Goal: Task Accomplishment & Management: Manage account settings

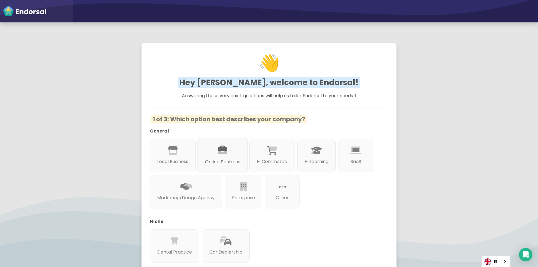
click at [239, 148] on div "Online Business" at bounding box center [222, 155] width 51 height 35
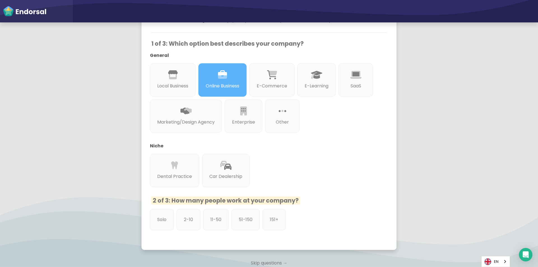
scroll to position [112, 0]
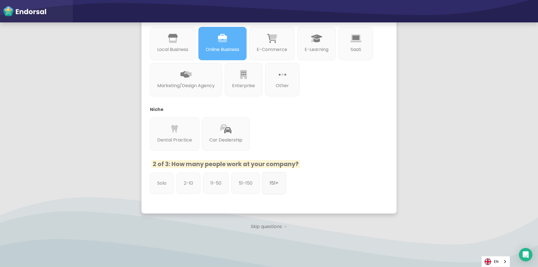
click at [271, 187] on p "151+" at bounding box center [273, 183] width 9 height 7
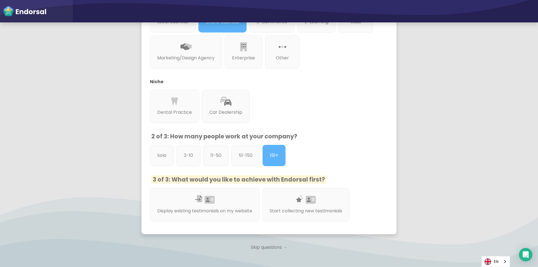
scroll to position [140, 0]
click at [230, 198] on div "Display existing testimonials on my website" at bounding box center [204, 204] width 115 height 35
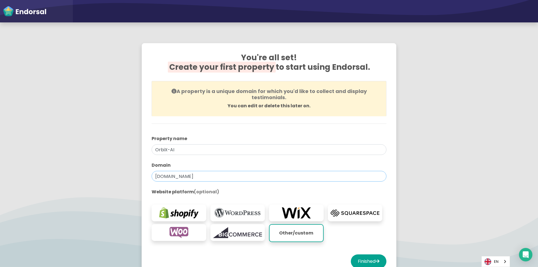
drag, startPoint x: 187, startPoint y: 177, endPoint x: 122, endPoint y: 176, distance: 65.0
click at [122, 176] on app-survey "You're all set! Create your first property to start using Endorsal. A property …" at bounding box center [269, 165] width 538 height 259
paste input "[URL][DOMAIN_NAME]"
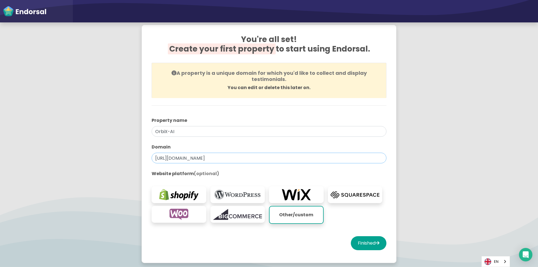
scroll to position [28, 0]
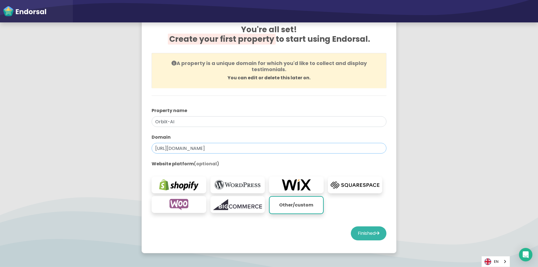
type input "[URL][DOMAIN_NAME]"
click at [363, 234] on button "Finished" at bounding box center [369, 233] width 36 height 14
select select "14"
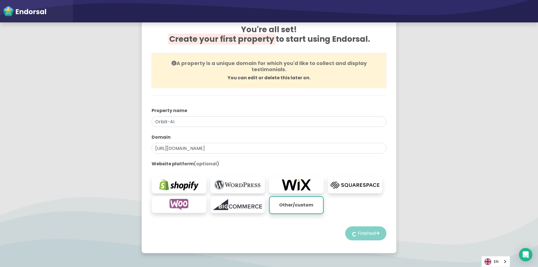
select select "14"
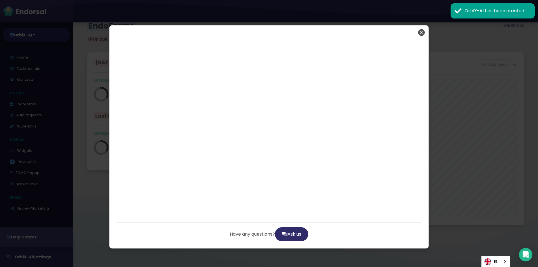
scroll to position [1025, 0]
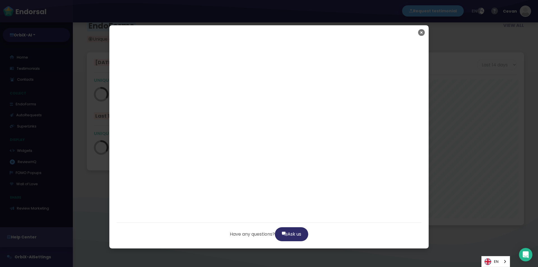
click at [418, 31] on icon "Close" at bounding box center [421, 32] width 7 height 14
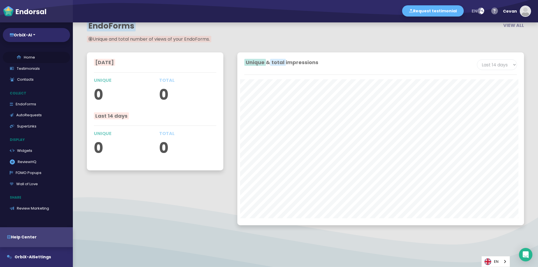
click at [33, 55] on link "Home" at bounding box center [36, 57] width 67 height 11
select select "14"
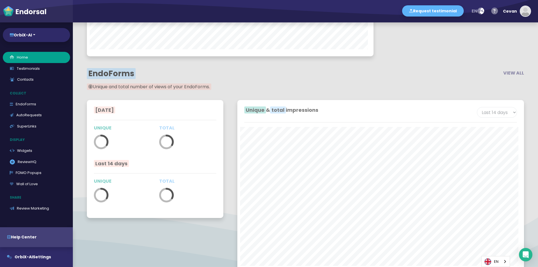
scroll to position [1025, 0]
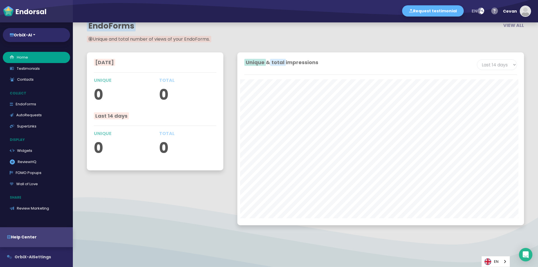
click at [45, 257] on button "OrbiX-AI Settings" at bounding box center [36, 257] width 73 height 20
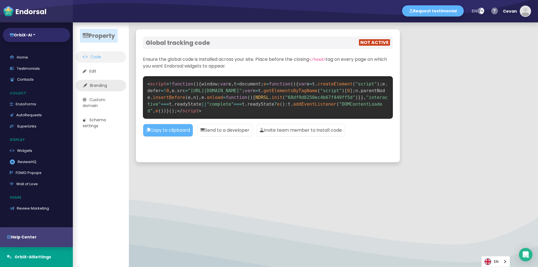
click at [108, 82] on link "Branding" at bounding box center [101, 85] width 50 height 11
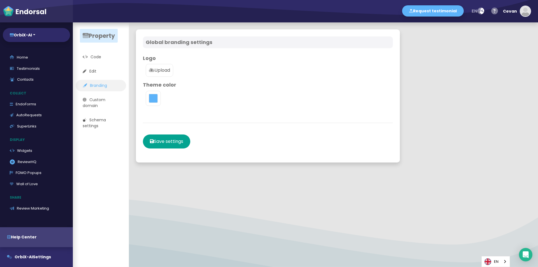
click at [154, 103] on div at bounding box center [153, 98] width 15 height 15
click at [157, 99] on button "toggle color picker dialog" at bounding box center [153, 98] width 9 height 9
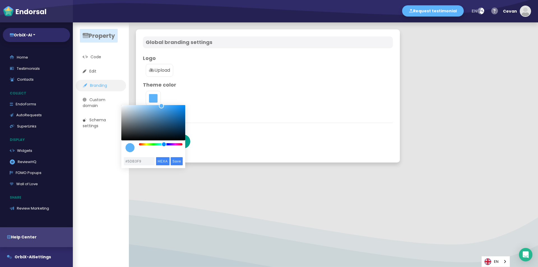
click at [166, 146] on div "color picker dialog" at bounding box center [153, 128] width 64 height 47
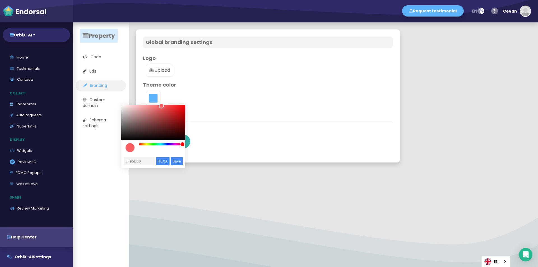
drag, startPoint x: 166, startPoint y: 145, endPoint x: 188, endPoint y: 142, distance: 22.9
click at [188, 0] on body "Request testimonial en Language English French German Spanish Italian Norwegian…" at bounding box center [269, 0] width 538 height 0
type input "#D6262A"
drag, startPoint x: 162, startPoint y: 107, endPoint x: 174, endPoint y: 111, distance: 11.8
click at [174, 111] on div "color picker dialog" at bounding box center [173, 110] width 5 height 5
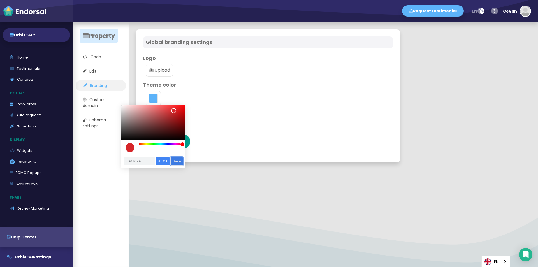
click at [179, 160] on input "Save" at bounding box center [177, 161] width 12 height 8
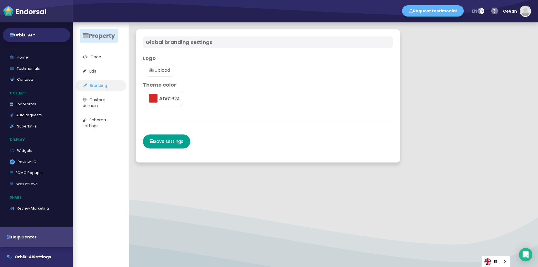
click at [168, 72] on p "Upload" at bounding box center [159, 70] width 21 height 7
click at [0, 0] on input "Upload" at bounding box center [0, 0] width 0 height 0
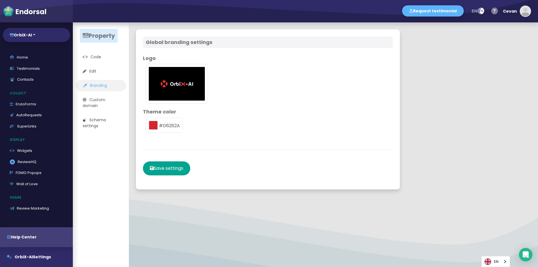
click at [172, 85] on img at bounding box center [177, 84] width 56 height 34
click at [0, 0] on input "file" at bounding box center [0, 0] width 0 height 0
click at [113, 71] on link "Edit" at bounding box center [101, 71] width 50 height 11
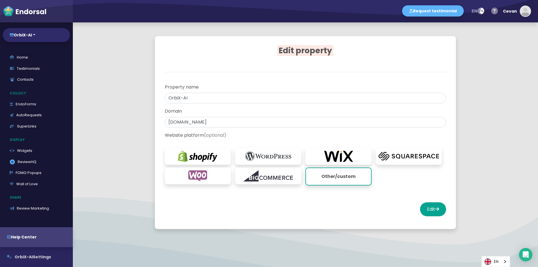
click at [38, 260] on button "OrbiX-AI Settings" at bounding box center [36, 257] width 73 height 20
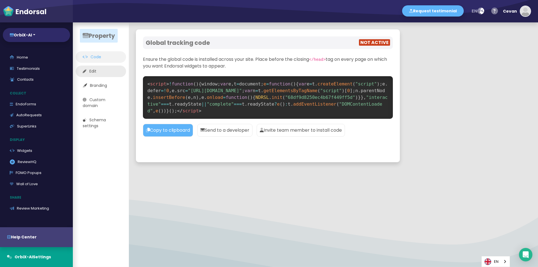
click at [104, 70] on link "Edit" at bounding box center [101, 71] width 50 height 11
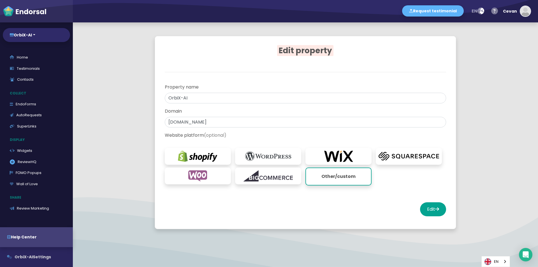
click at [44, 258] on button "OrbiX-AI Settings" at bounding box center [36, 257] width 73 height 20
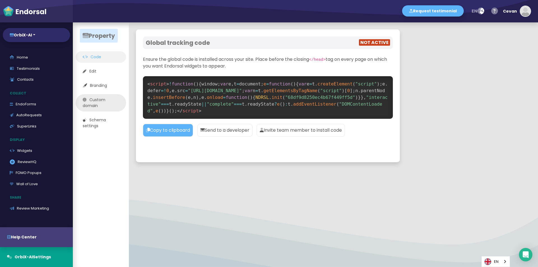
click at [107, 103] on link "Custom domain" at bounding box center [101, 102] width 50 height 17
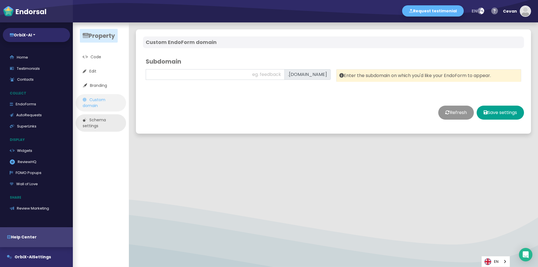
click at [107, 118] on link "Schema settings" at bounding box center [101, 122] width 50 height 17
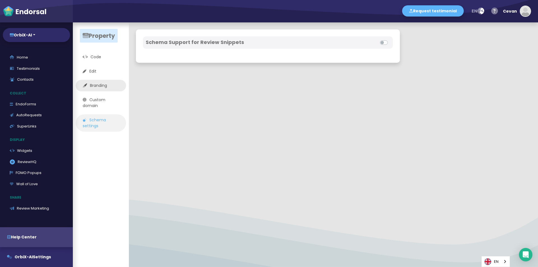
click at [108, 85] on link "Branding" at bounding box center [101, 85] width 50 height 11
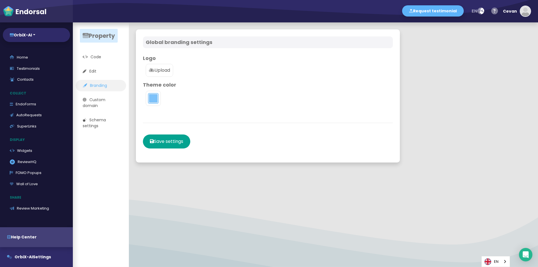
click at [153, 97] on button "toggle color picker dialog" at bounding box center [153, 98] width 9 height 9
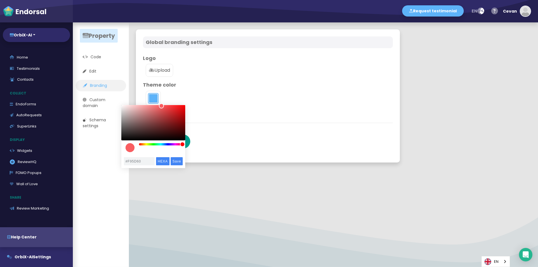
drag, startPoint x: 165, startPoint y: 143, endPoint x: 184, endPoint y: 145, distance: 18.8
click at [184, 145] on div "color picker dialog" at bounding box center [182, 144] width 5 height 5
type input "#C82F32"
drag, startPoint x: 161, startPoint y: 109, endPoint x: 170, endPoint y: 113, distance: 9.7
click at [170, 113] on div "color picker dialog" at bounding box center [153, 122] width 64 height 35
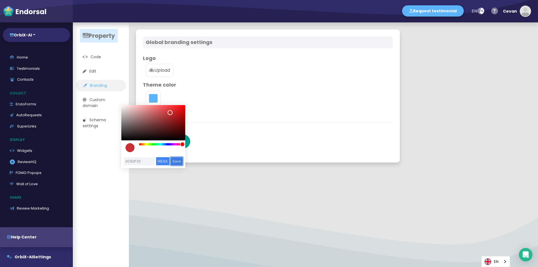
click at [178, 159] on input "Save" at bounding box center [177, 161] width 12 height 8
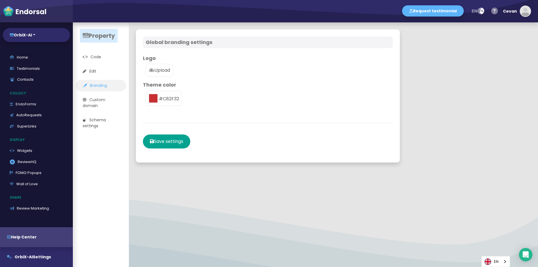
click at [159, 73] on p "Upload" at bounding box center [159, 70] width 21 height 7
click at [0, 0] on input "Upload" at bounding box center [0, 0] width 0 height 0
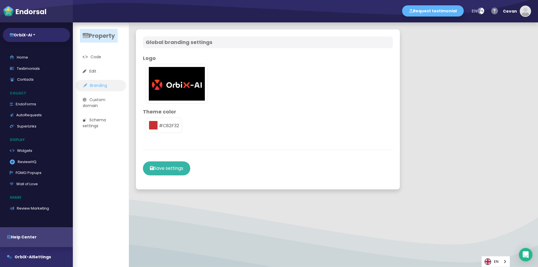
click at [165, 167] on button "Save settings" at bounding box center [166, 168] width 47 height 14
click at [37, 79] on link "Contacts" at bounding box center [36, 79] width 67 height 11
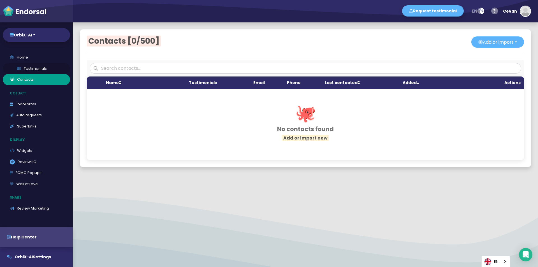
click at [38, 67] on link "Testimonials" at bounding box center [36, 68] width 67 height 11
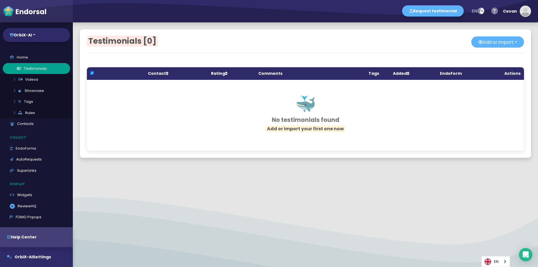
checkbox input "true"
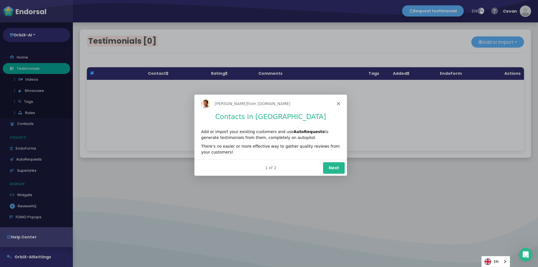
click at [338, 103] on polygon "Close" at bounding box center [337, 102] width 3 height 3
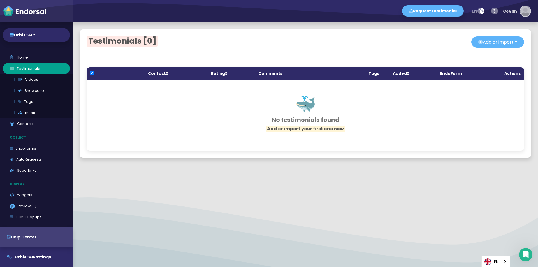
click at [509, 9] on div "Cevan" at bounding box center [510, 11] width 14 height 17
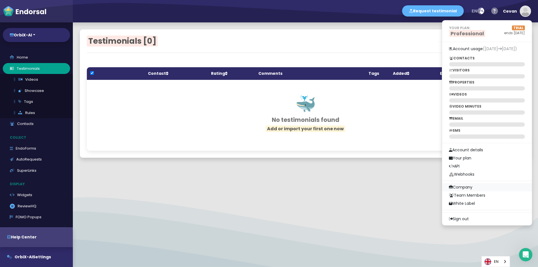
click at [470, 186] on link "Company" at bounding box center [487, 187] width 90 height 8
select select
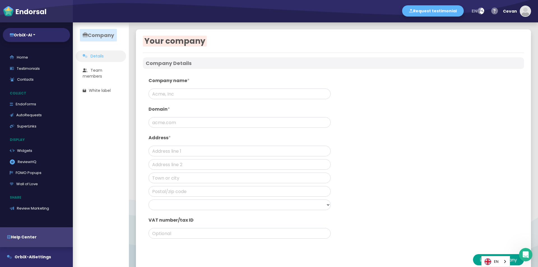
type input "OrbiX-AI"
click at [106, 73] on link "Team members" at bounding box center [101, 73] width 50 height 17
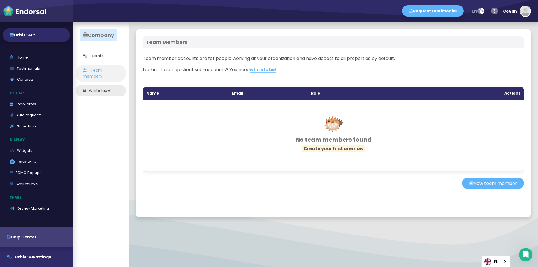
click at [108, 91] on link "White label" at bounding box center [101, 90] width 50 height 11
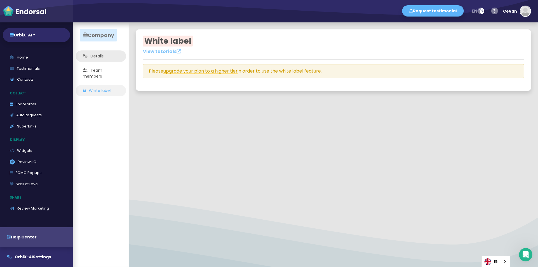
click at [104, 58] on link "Details" at bounding box center [101, 55] width 50 height 11
select select
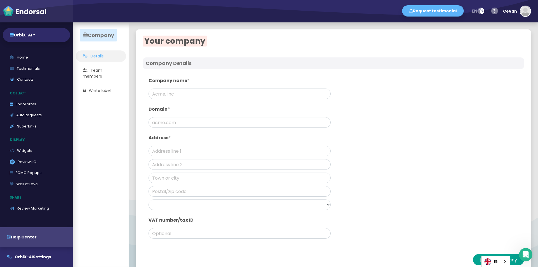
type input "OrbiX-AI"
click at [26, 54] on link "Home" at bounding box center [36, 57] width 67 height 11
select select "14"
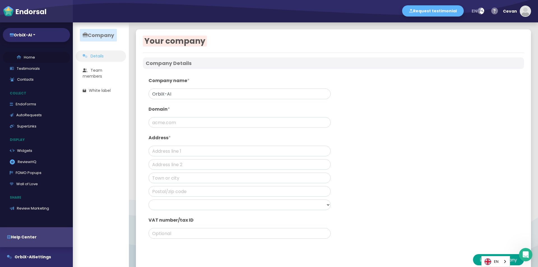
select select "14"
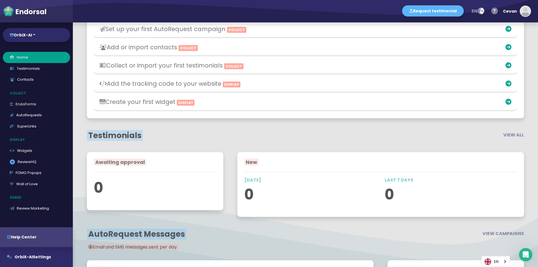
scroll to position [28, 0]
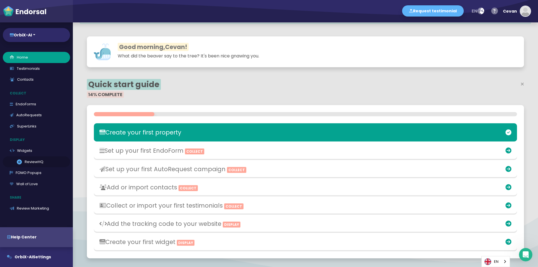
click at [52, 161] on link ".review-hq-icon-1{opacity:0.5;} ReviewHQ" at bounding box center [36, 161] width 67 height 11
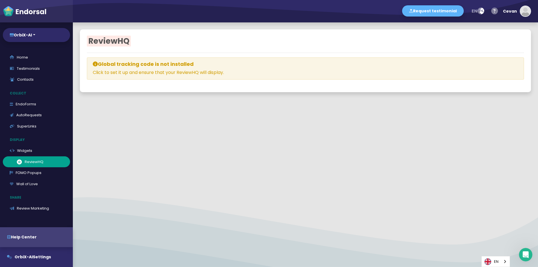
select select
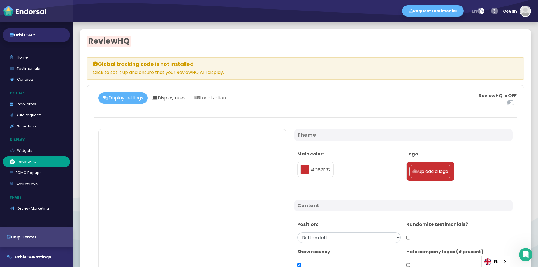
click at [181, 97] on link "Display rules" at bounding box center [169, 97] width 42 height 11
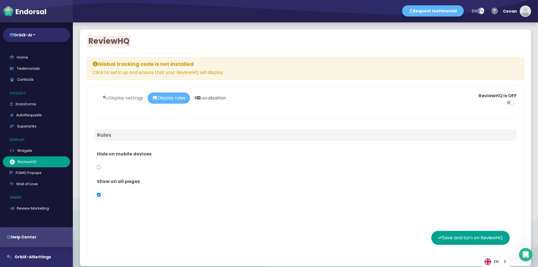
click at [224, 96] on link "Localization" at bounding box center [210, 97] width 40 height 11
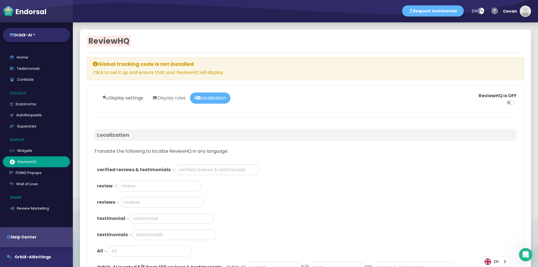
click at [132, 95] on link "Display settings" at bounding box center [122, 97] width 49 height 11
select select
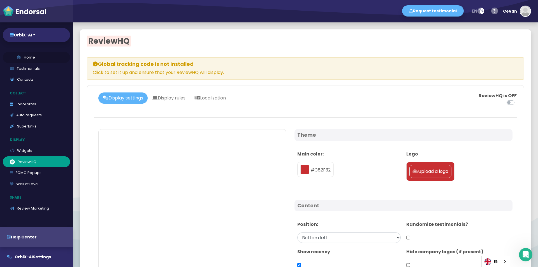
click at [25, 60] on link "Home" at bounding box center [36, 57] width 67 height 11
select select "14"
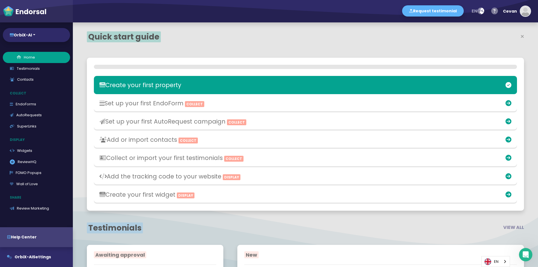
scroll to position [173, 284]
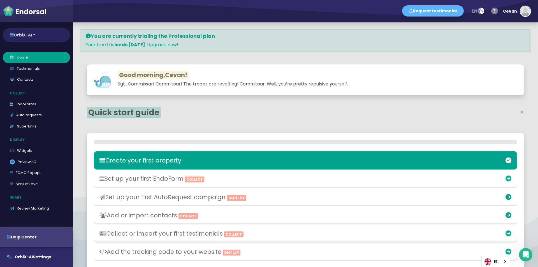
click at [48, 37] on button "OrbiX-AI" at bounding box center [36, 35] width 67 height 14
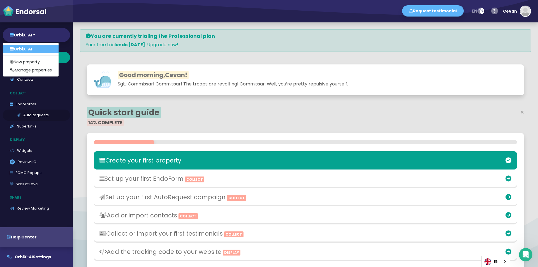
click at [62, 111] on link "AutoRequests" at bounding box center [36, 114] width 67 height 11
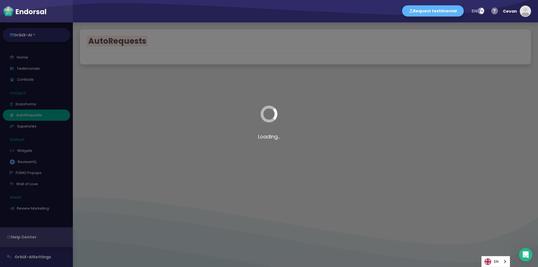
select select "90"
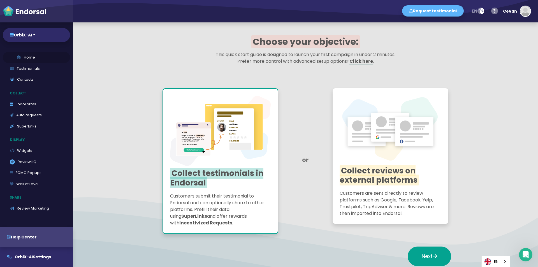
click at [41, 59] on link "Home" at bounding box center [36, 57] width 67 height 11
select select "14"
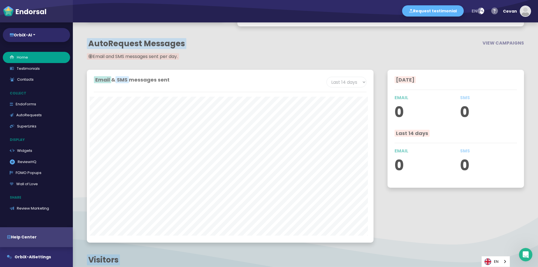
scroll to position [269, 0]
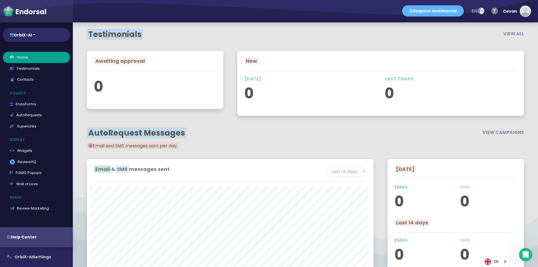
click at [41, 257] on button "OrbiX-AI Settings" at bounding box center [36, 257] width 73 height 20
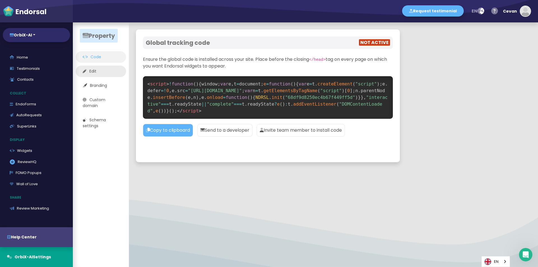
click at [113, 71] on link "Edit" at bounding box center [101, 71] width 50 height 11
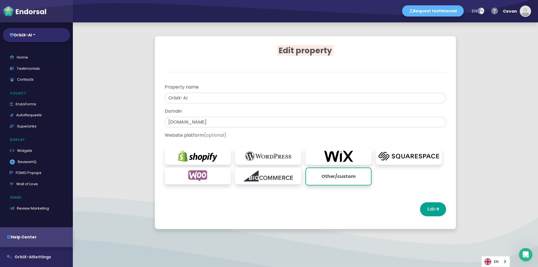
click at [43, 255] on button "OrbiX-AI Settings" at bounding box center [36, 257] width 73 height 20
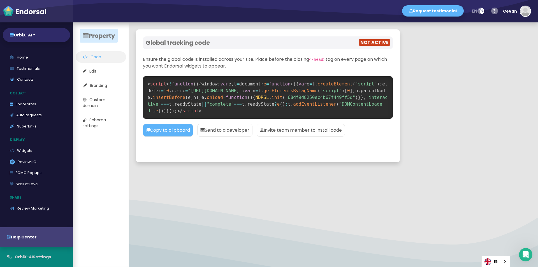
click at [41, 253] on button "OrbiX-AI Settings" at bounding box center [36, 257] width 73 height 20
click at [518, 16] on button "Cevan" at bounding box center [515, 11] width 31 height 17
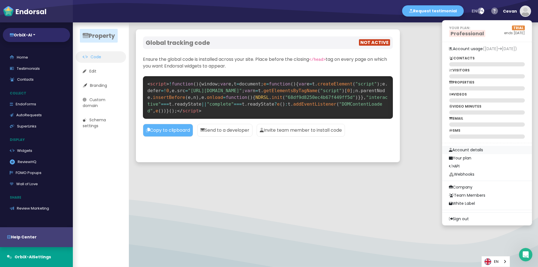
click at [483, 151] on link "Account details" at bounding box center [487, 150] width 90 height 8
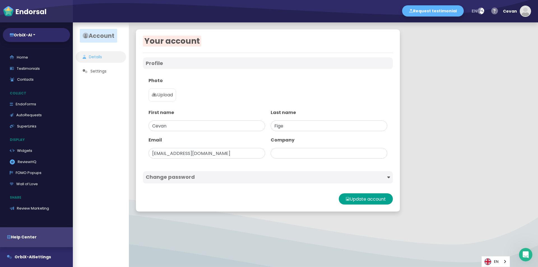
type input "OrbiX-AI"
click at [106, 73] on link "Usage" at bounding box center [101, 71] width 50 height 11
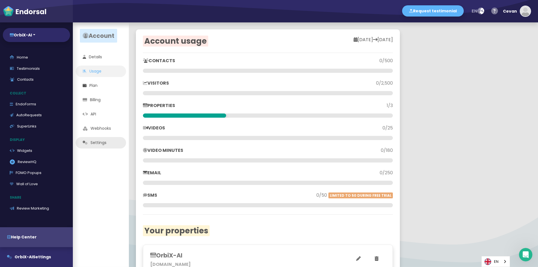
click at [113, 139] on link "Settings" at bounding box center [101, 142] width 50 height 11
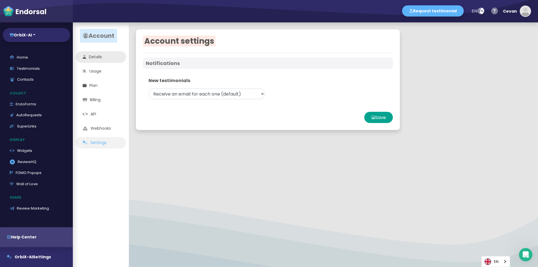
click at [99, 59] on link "Details" at bounding box center [101, 56] width 50 height 11
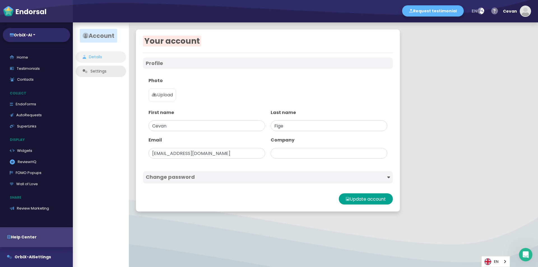
type input "OrbiX-AI"
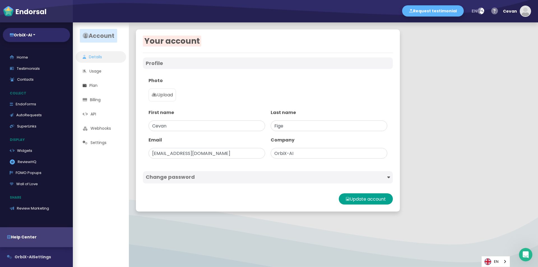
click at [42, 254] on button "OrbiX-AI Settings" at bounding box center [36, 257] width 73 height 20
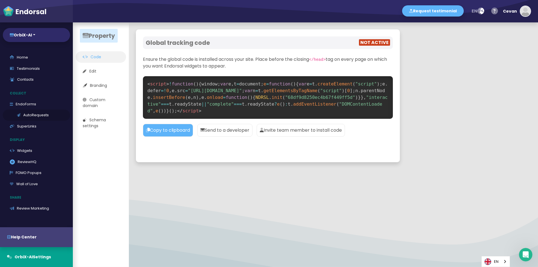
click at [43, 116] on link "AutoRequests" at bounding box center [36, 114] width 67 height 11
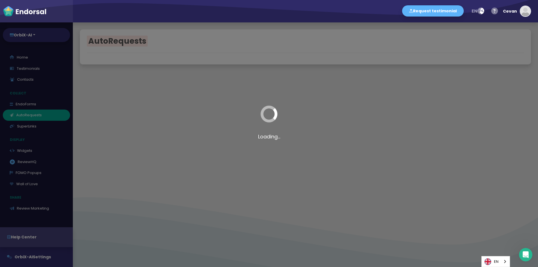
click at [48, 106] on div "Loading..." at bounding box center [269, 133] width 538 height 267
click at [52, 106] on div "Loading..." at bounding box center [269, 133] width 538 height 267
click at [55, 94] on div "Loading..." at bounding box center [269, 133] width 538 height 267
click at [299, 114] on div "Loading..." at bounding box center [269, 133] width 538 height 267
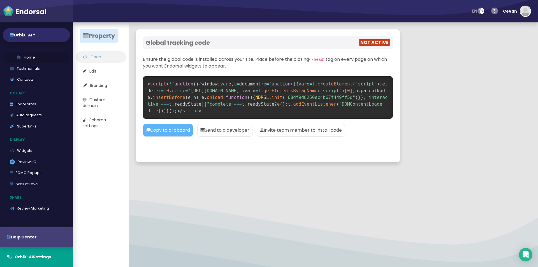
click at [41, 60] on link "Home" at bounding box center [36, 57] width 67 height 11
select select "14"
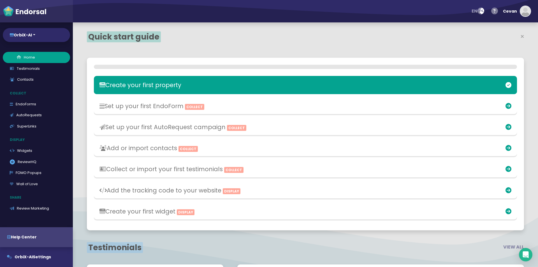
scroll to position [173, 284]
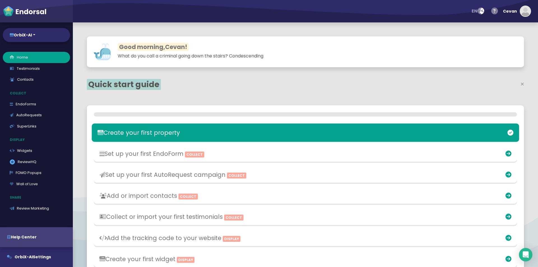
click at [176, 132] on h3 "Create your first property" at bounding box center [234, 132] width 275 height 7
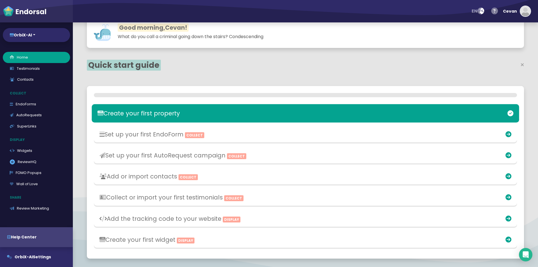
scroll to position [28, 0]
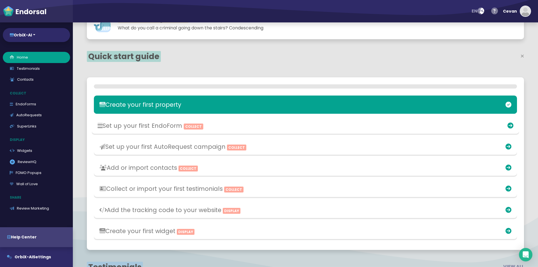
click at [150, 124] on h3 "Set up your first EndoForm Collect" at bounding box center [234, 125] width 275 height 7
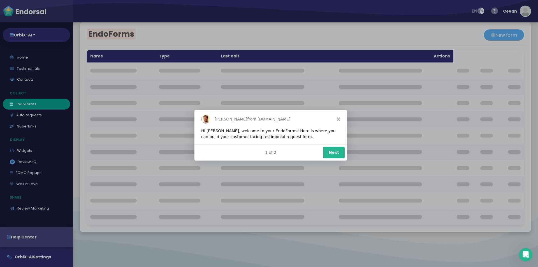
click at [340, 118] on div "Dean from Endorsal.io" at bounding box center [270, 118] width 152 height 18
click at [337, 119] on icon "Close" at bounding box center [337, 118] width 3 height 3
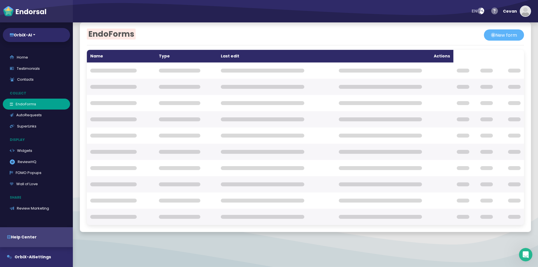
click at [29, 14] on img at bounding box center [25, 11] width 44 height 11
select select "14"
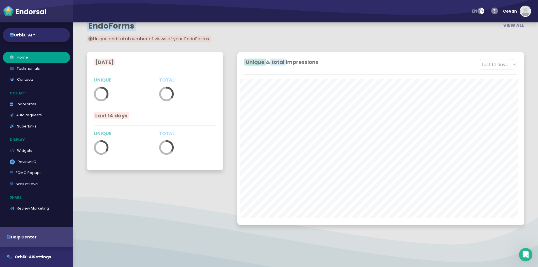
scroll to position [173, 284]
click at [46, 79] on link "Contacts" at bounding box center [36, 79] width 67 height 11
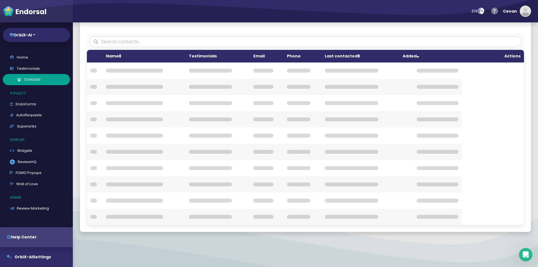
scroll to position [27, 0]
click at [36, 59] on link "Home" at bounding box center [36, 57] width 67 height 11
select select "14"
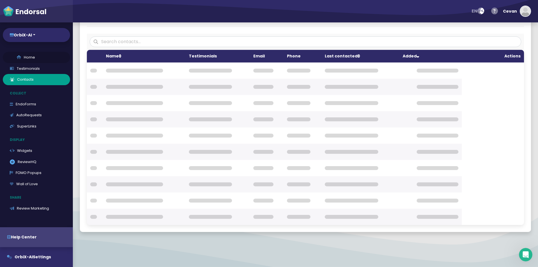
select select "14"
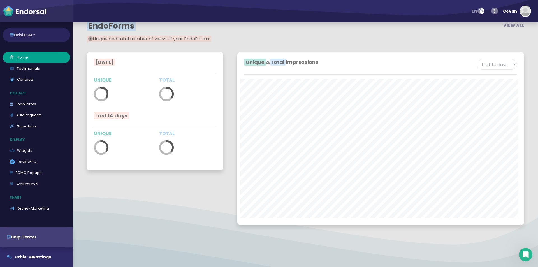
click at [48, 34] on button "OrbiX-AI" at bounding box center [36, 35] width 67 height 14
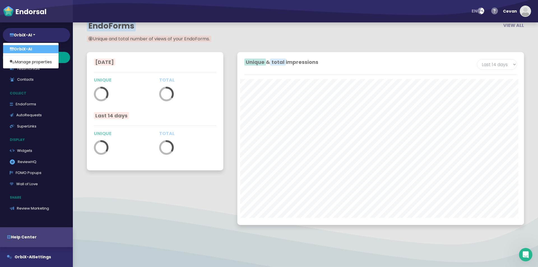
click at [98, 198] on div "Today UNIQUE TOTAL Last 14 days UNIQUE TOTAL" at bounding box center [155, 138] width 150 height 187
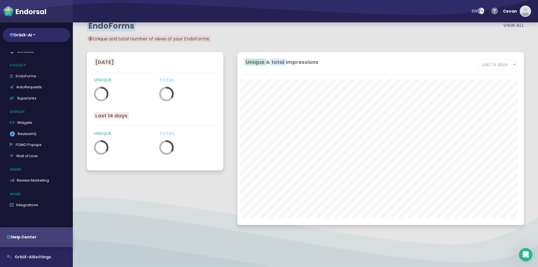
click at [46, 256] on button "OrbiX-AI Settings" at bounding box center [36, 257] width 73 height 20
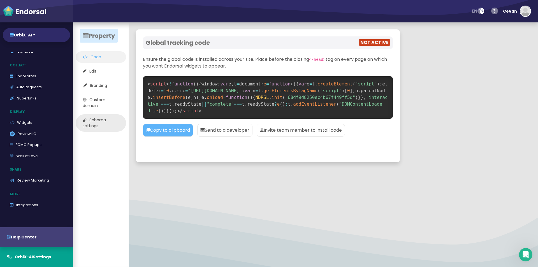
click at [106, 125] on link "Schema settings" at bounding box center [101, 122] width 50 height 17
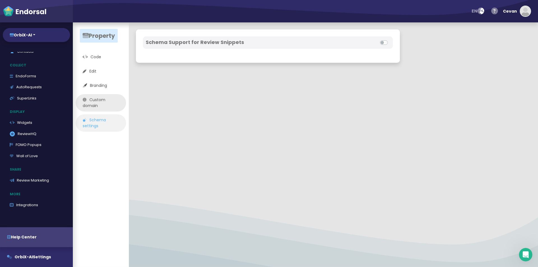
click at [113, 102] on link "Custom domain" at bounding box center [101, 102] width 50 height 17
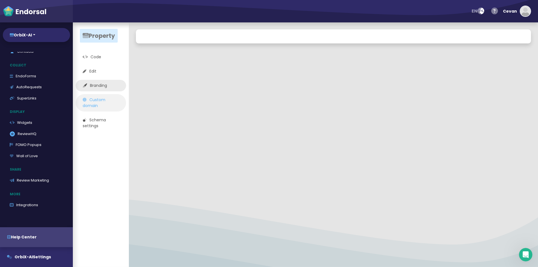
click at [114, 84] on link "Branding" at bounding box center [101, 85] width 50 height 11
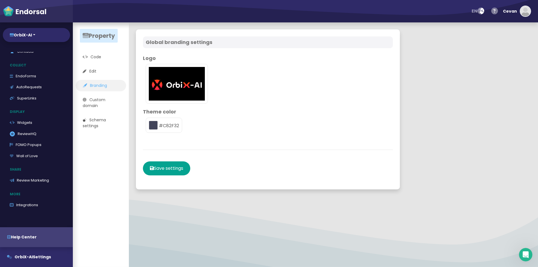
type input "#C82F32"
click at [113, 102] on link "Custom domain" at bounding box center [101, 102] width 50 height 17
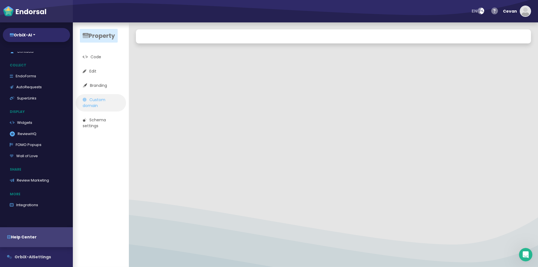
click at [49, 253] on button "OrbiX-AI Settings" at bounding box center [36, 257] width 73 height 20
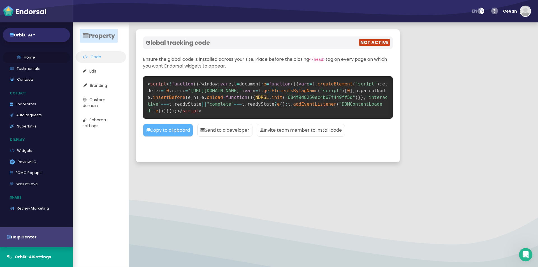
click at [43, 58] on link "Home" at bounding box center [36, 57] width 67 height 11
select select "14"
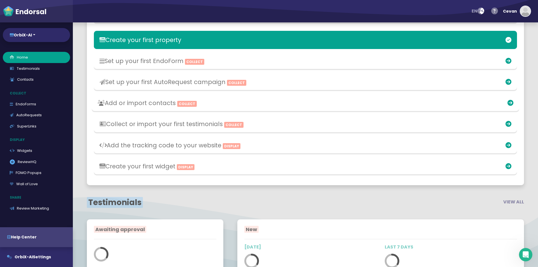
scroll to position [84, 0]
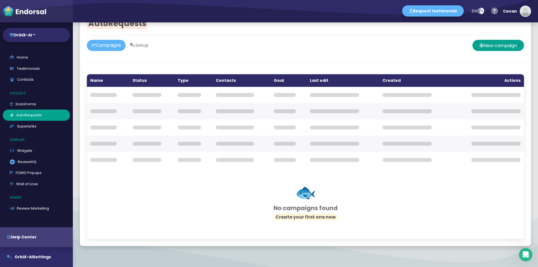
scroll to position [32, 0]
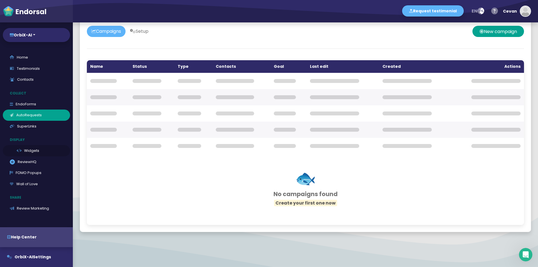
click at [39, 154] on link "Widgets" at bounding box center [36, 150] width 67 height 11
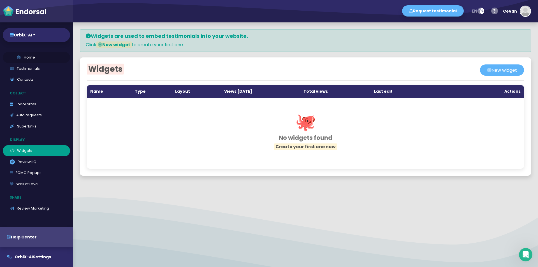
click at [46, 56] on link "Home" at bounding box center [36, 57] width 67 height 11
select select "14"
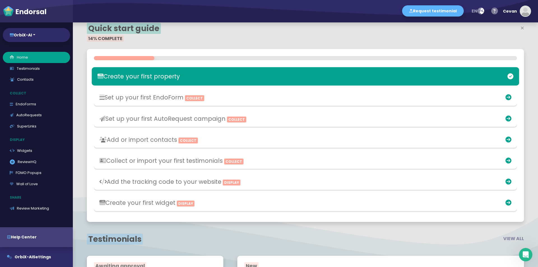
scroll to position [56, 0]
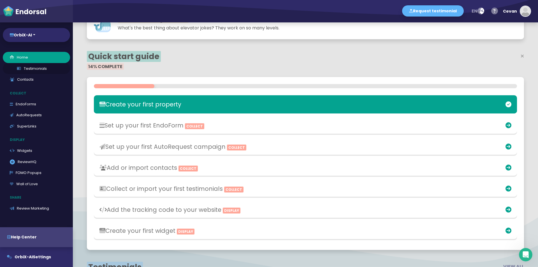
click at [35, 68] on link "Testimonials" at bounding box center [36, 68] width 67 height 11
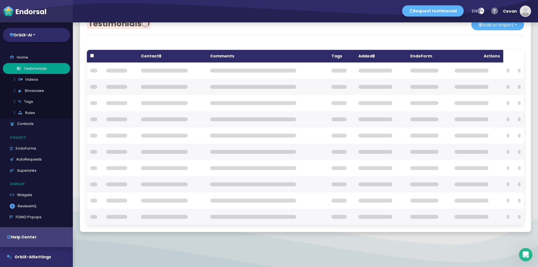
scroll to position [17, 0]
checkbox input "true"
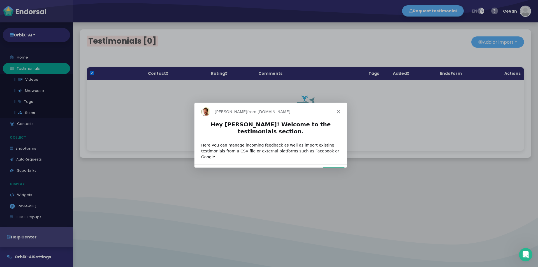
scroll to position [0, 0]
click at [338, 112] on icon "Close" at bounding box center [337, 110] width 3 height 3
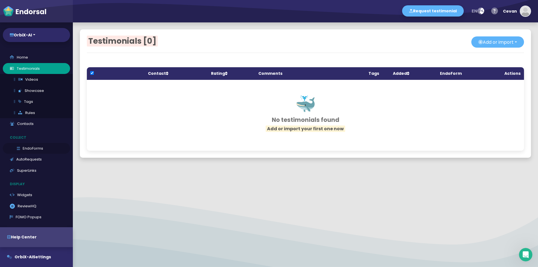
click at [28, 148] on link "EndoForms" at bounding box center [36, 148] width 67 height 11
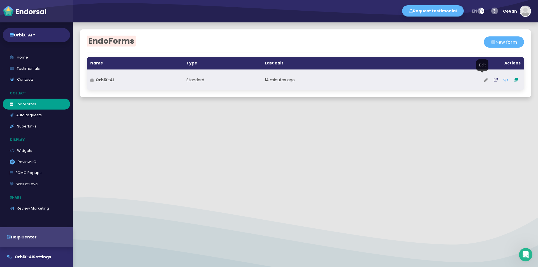
click at [484, 80] on icon at bounding box center [486, 80] width 4 height 4
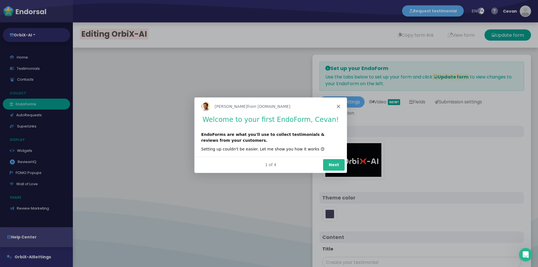
type input "#C82F32"
click at [337, 107] on polygon "Close" at bounding box center [337, 105] width 3 height 3
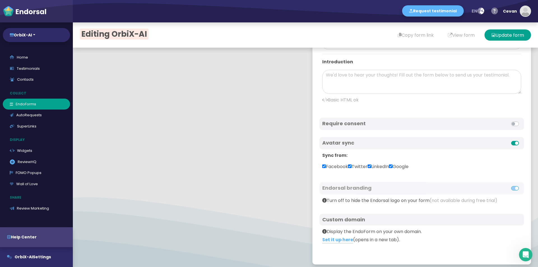
scroll to position [223, 0]
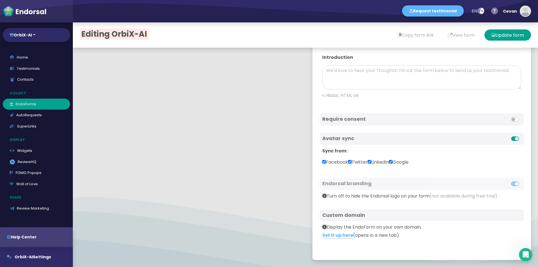
click at [322, 164] on label "Facebook" at bounding box center [335, 162] width 26 height 7
click at [322, 164] on input "Facebook" at bounding box center [324, 162] width 4 height 4
checkbox input "false"
click at [352, 162] on label "Twitter" at bounding box center [358, 162] width 20 height 7
click at [351, 162] on input "Twitter" at bounding box center [350, 162] width 4 height 4
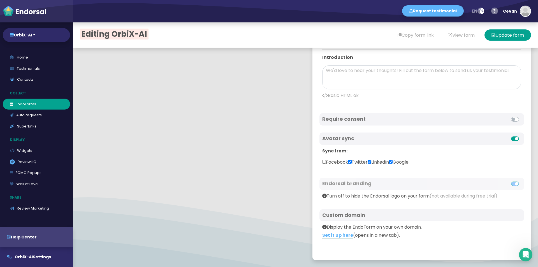
checkbox input "false"
click at [367, 162] on label "Twitter" at bounding box center [358, 162] width 20 height 7
click at [386, 163] on label "LinkedIn" at bounding box center [377, 162] width 21 height 7
click at [371, 163] on input "LinkedIn" at bounding box center [369, 162] width 4 height 4
checkbox input "false"
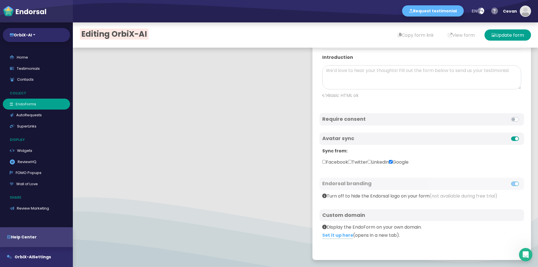
click at [392, 161] on input "Google" at bounding box center [391, 162] width 4 height 4
checkbox input "false"
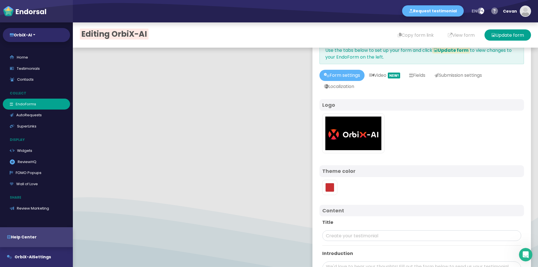
scroll to position [0, 0]
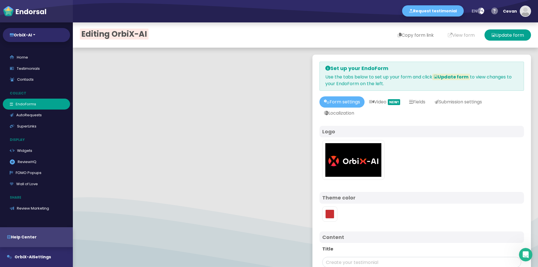
click at [411, 33] on button "Copy form link" at bounding box center [415, 34] width 50 height 11
click at [38, 69] on link "Testimonials" at bounding box center [36, 68] width 67 height 11
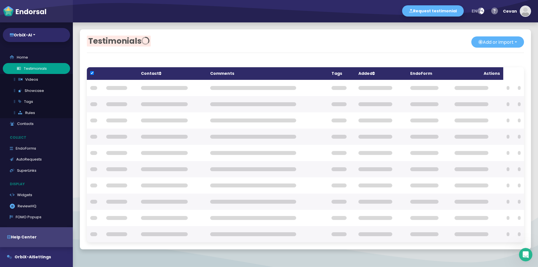
checkbox input "true"
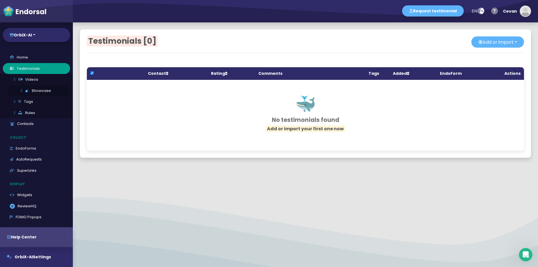
click at [41, 89] on link "Showcase" at bounding box center [38, 90] width 63 height 11
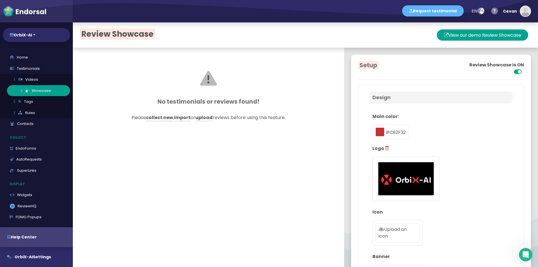
click at [40, 92] on link "Showcase" at bounding box center [38, 90] width 63 height 11
click at [28, 54] on link "Home" at bounding box center [36, 57] width 67 height 11
select select "14"
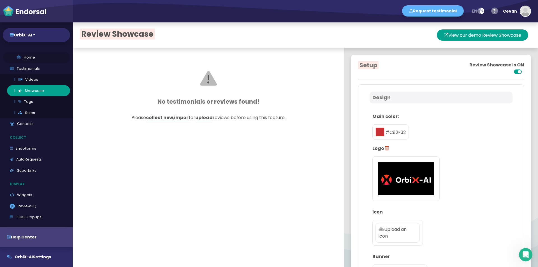
select select "14"
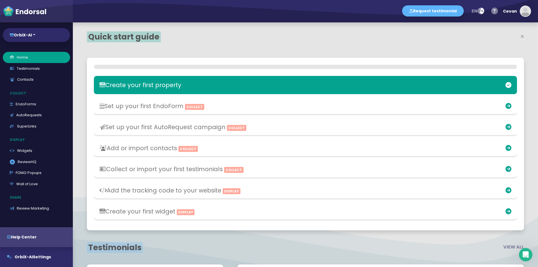
scroll to position [173, 284]
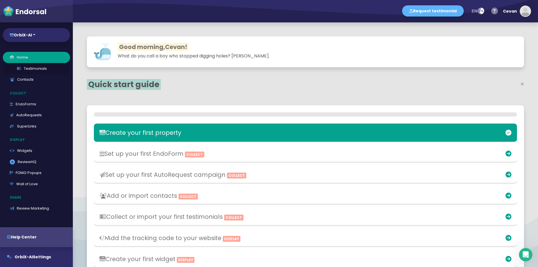
click at [34, 69] on link "Testimonials" at bounding box center [36, 68] width 67 height 11
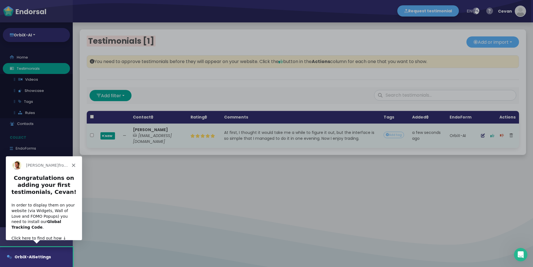
click at [73, 168] on div "Dean from Endorsal.io" at bounding box center [44, 165] width 76 height 18
click at [73, 167] on div "Dean from Endorsal.io" at bounding box center [44, 165] width 76 height 18
click at [73, 165] on polygon "Close" at bounding box center [73, 164] width 3 height 3
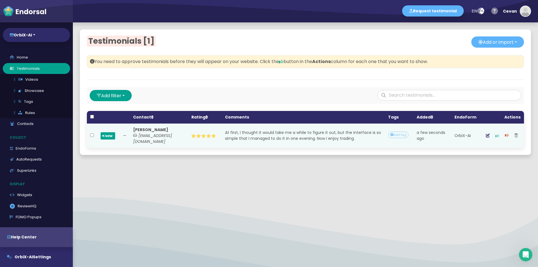
click at [495, 137] on icon "button" at bounding box center [497, 136] width 4 height 4
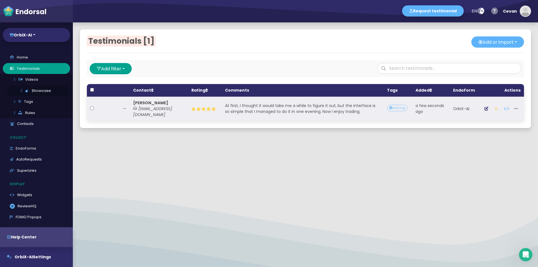
click at [43, 92] on link "Showcase" at bounding box center [38, 90] width 63 height 11
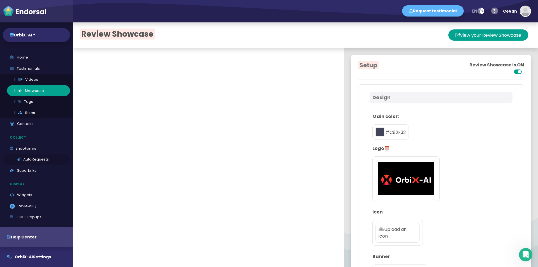
type input "#C82F32"
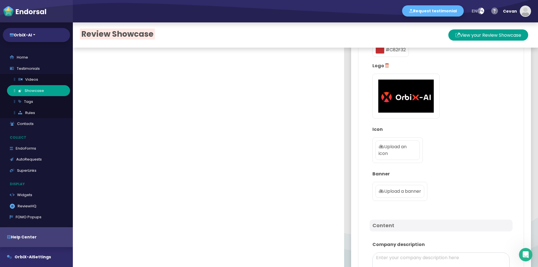
scroll to position [84, 0]
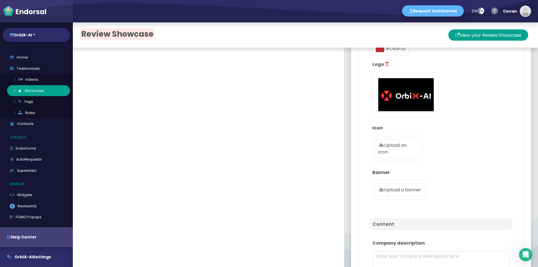
click at [395, 190] on p "Upload a banner" at bounding box center [399, 190] width 43 height 7
click at [0, 0] on input "Upload a banner" at bounding box center [0, 0] width 0 height 0
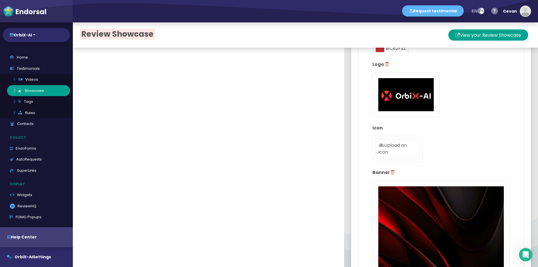
click at [398, 143] on p "Upload an icon" at bounding box center [397, 148] width 38 height 13
click at [0, 0] on input "Upload an icon" at bounding box center [0, 0] width 0 height 0
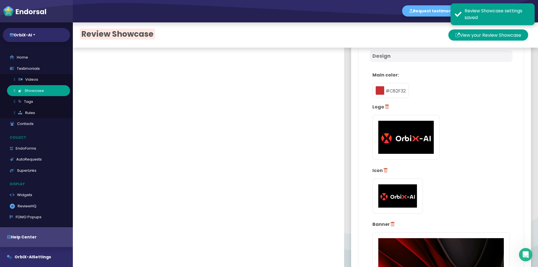
scroll to position [28, 0]
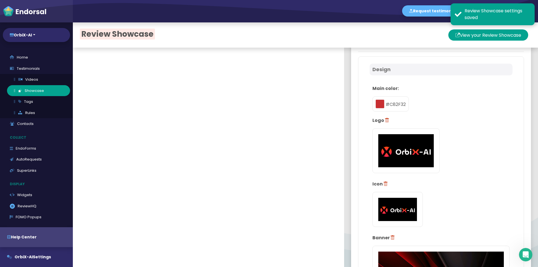
click at [383, 186] on span at bounding box center [385, 184] width 5 height 6
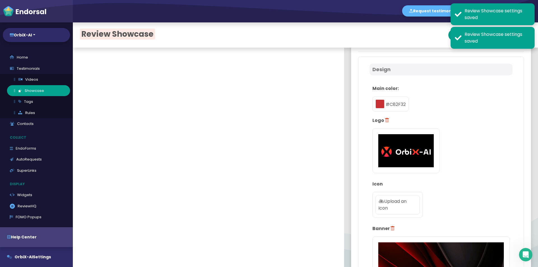
click at [395, 208] on p "Upload an icon" at bounding box center [397, 204] width 38 height 13
click at [0, 0] on input "Upload an icon" at bounding box center [0, 0] width 0 height 0
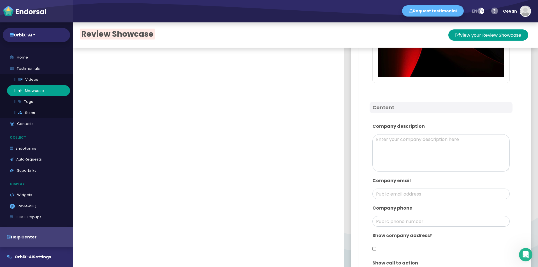
scroll to position [420, 0]
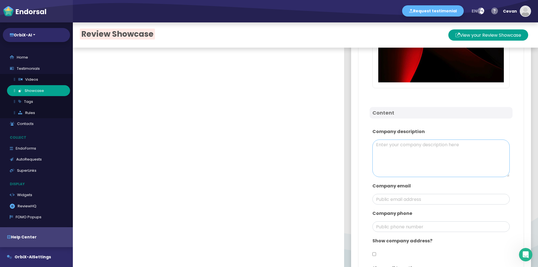
click at [415, 143] on textarea at bounding box center [440, 158] width 137 height 38
click at [398, 144] on textarea at bounding box center [440, 158] width 137 height 38
paste textarea "OrbiX-AI is a next-generation crypto trading platform where artificial intellig…"
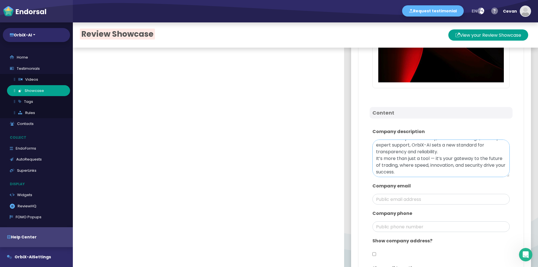
scroll to position [40, 0]
type textarea "OrbiX-AI is a next-generation crypto trading platform where artificial intellig…"
click at [415, 194] on input "email" at bounding box center [440, 199] width 137 height 11
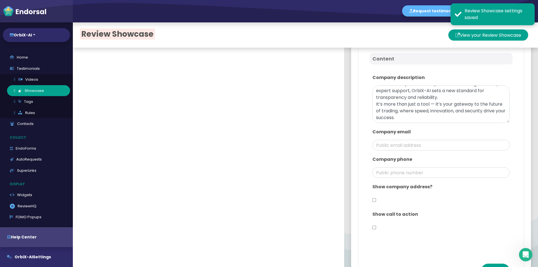
scroll to position [507, 0]
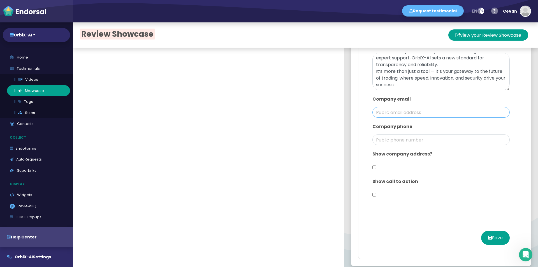
click at [404, 107] on input "email" at bounding box center [440, 112] width 137 height 11
paste input "[URL][DOMAIN_NAME]"
click at [410, 107] on input "support@https://orbixai.net" at bounding box center [440, 112] width 137 height 11
type input "support@orbixai.net"
click at [415, 134] on input "phone" at bounding box center [440, 139] width 137 height 11
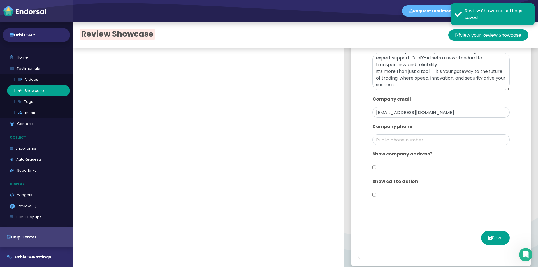
click at [447, 113] on div "Company email support@orbixai.net" at bounding box center [440, 106] width 143 height 27
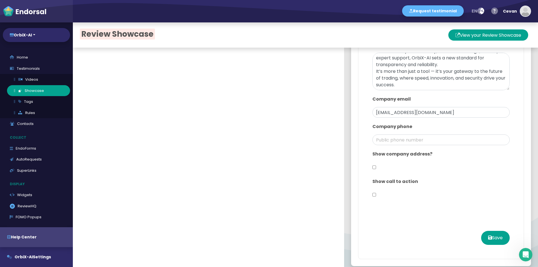
scroll to position [28, 0]
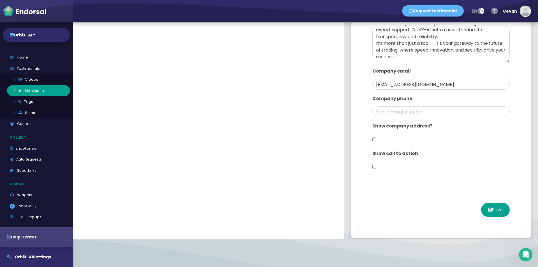
click at [372, 134] on input "checkbox" at bounding box center [374, 139] width 4 height 11
checkbox input "true"
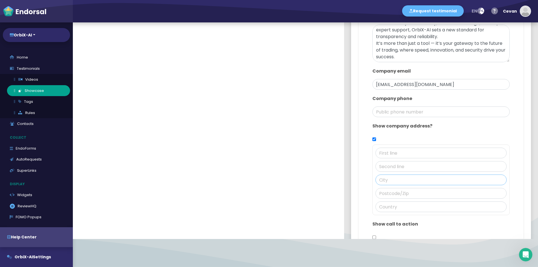
click at [384, 174] on input "text" at bounding box center [440, 179] width 131 height 11
click at [401, 174] on input "text" at bounding box center [440, 179] width 131 height 11
paste input "Laval"
type input "Laval"
click at [407, 161] on input "text" at bounding box center [440, 166] width 131 height 11
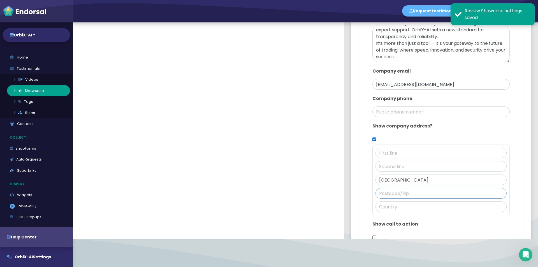
click at [387, 188] on input "text" at bounding box center [440, 193] width 131 height 11
paste input "QC H7P 4W5"
type input "QC H7P 4W5"
click at [400, 190] on input "text" at bounding box center [440, 193] width 131 height 11
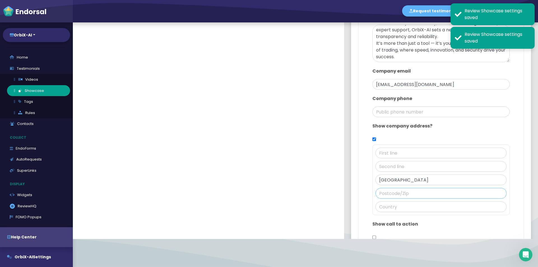
paste input "QC H7P 4W5"
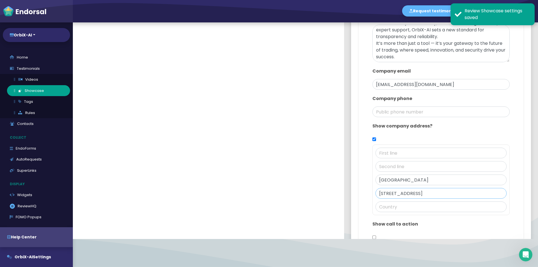
type input "QC H7P 4W5"
click at [400, 201] on input "text" at bounding box center [440, 206] width 131 height 11
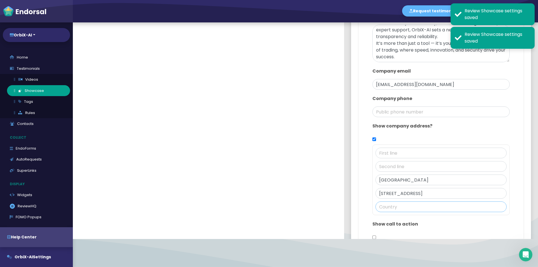
click at [394, 203] on input "text" at bounding box center [440, 206] width 131 height 11
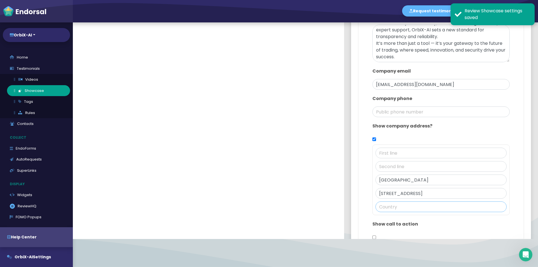
paste input "[GEOGRAPHIC_DATA]"
type input "[GEOGRAPHIC_DATA]"
click at [406, 163] on input "text" at bounding box center [440, 166] width 131 height 11
click at [401, 148] on input "text" at bounding box center [440, 153] width 131 height 11
paste input "A. Jean-Noël-Lavoie"
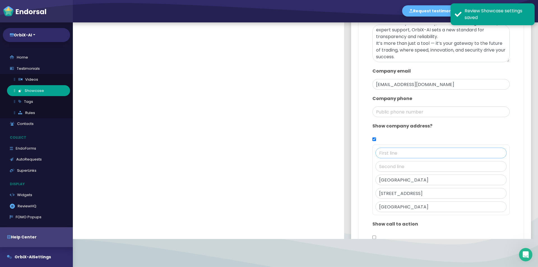
type input "A. Jean-Noël-Lavoie"
paste input "A. Jean-Noël-Lavoie"
type input "A. Jean-Noël-Lavoie"
click at [415, 162] on input "text" at bounding box center [440, 166] width 131 height 11
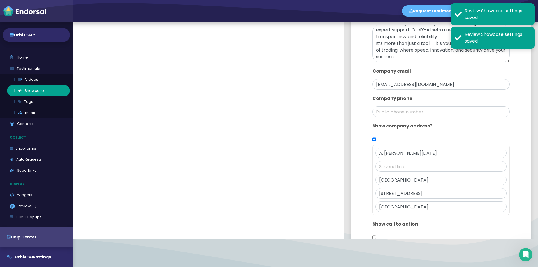
click at [418, 172] on div at bounding box center [440, 173] width 131 height 3
click at [416, 161] on input "text" at bounding box center [440, 166] width 131 height 11
paste input "3095"
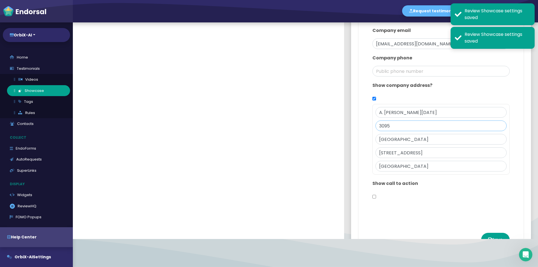
scroll to position [577, 0]
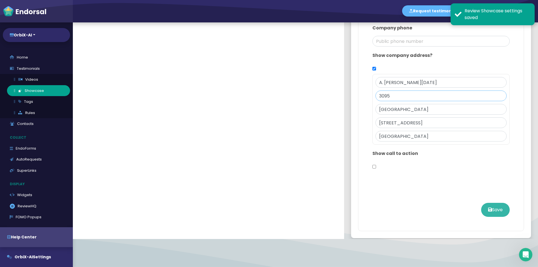
type input "3095"
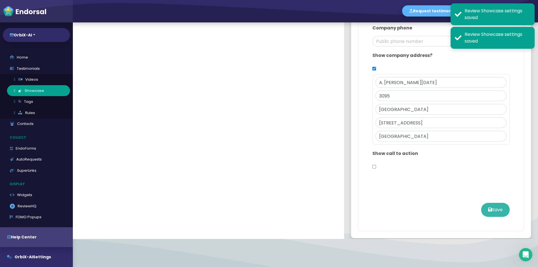
click at [491, 205] on button "Save" at bounding box center [495, 210] width 29 height 14
click at [484, 204] on button "Save" at bounding box center [495, 210] width 29 height 14
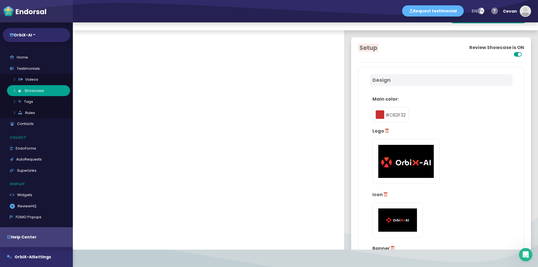
scroll to position [0, 0]
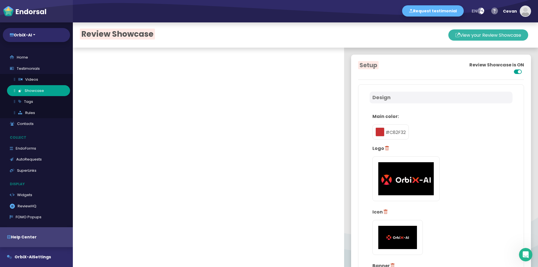
click at [494, 34] on button "View your Review Showcase" at bounding box center [488, 34] width 80 height 11
click at [30, 57] on link "Home" at bounding box center [36, 57] width 67 height 11
select select "14"
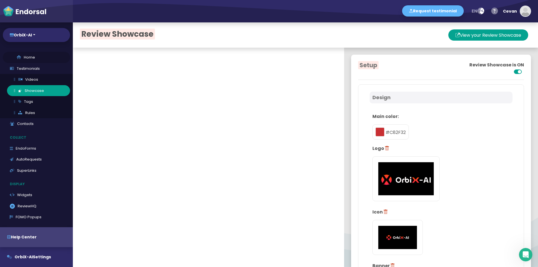
select select "14"
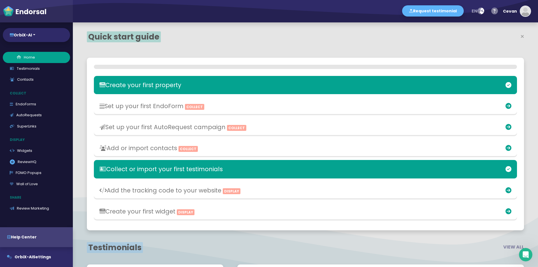
scroll to position [173, 284]
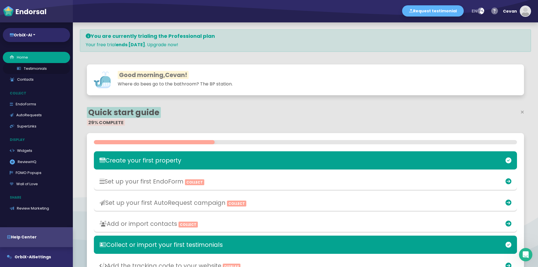
click at [31, 69] on link "Testimonials" at bounding box center [36, 68] width 67 height 11
